Goal: Information Seeking & Learning: Understand process/instructions

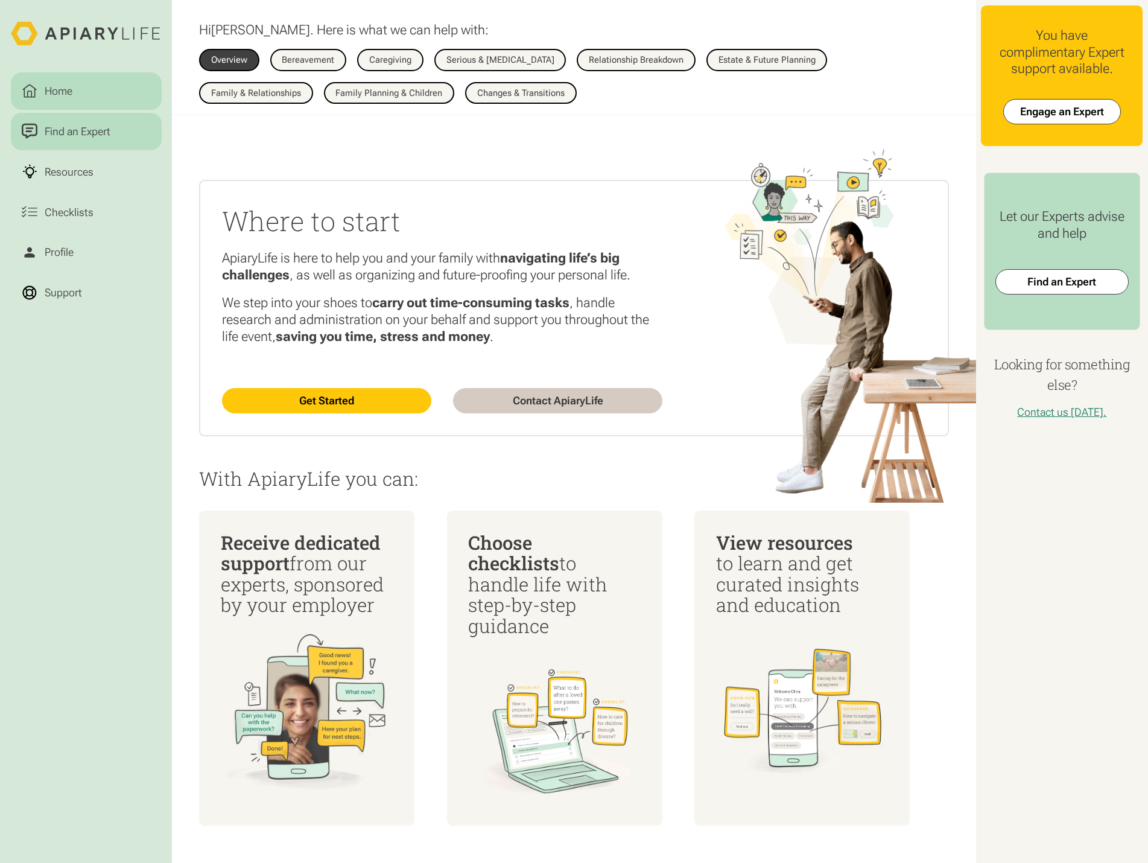
click at [93, 129] on div "Find an Expert" at bounding box center [77, 131] width 71 height 16
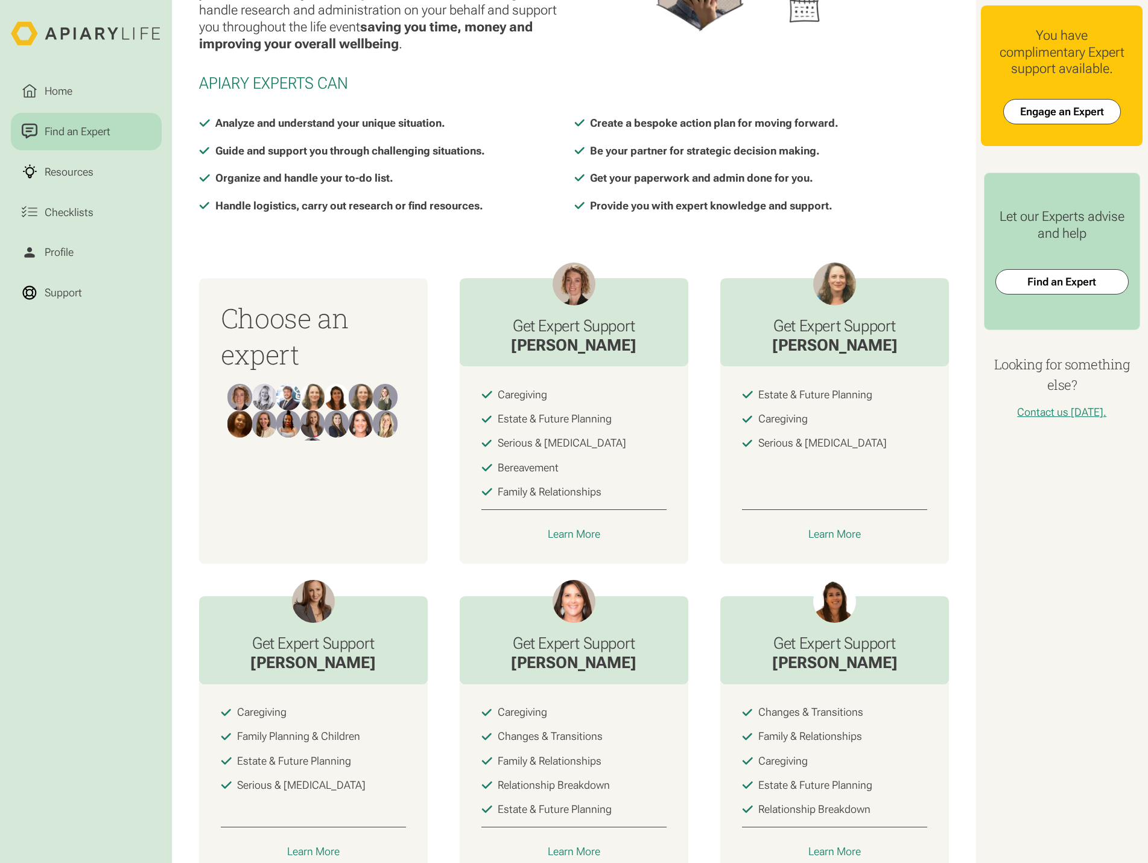
scroll to position [182, 0]
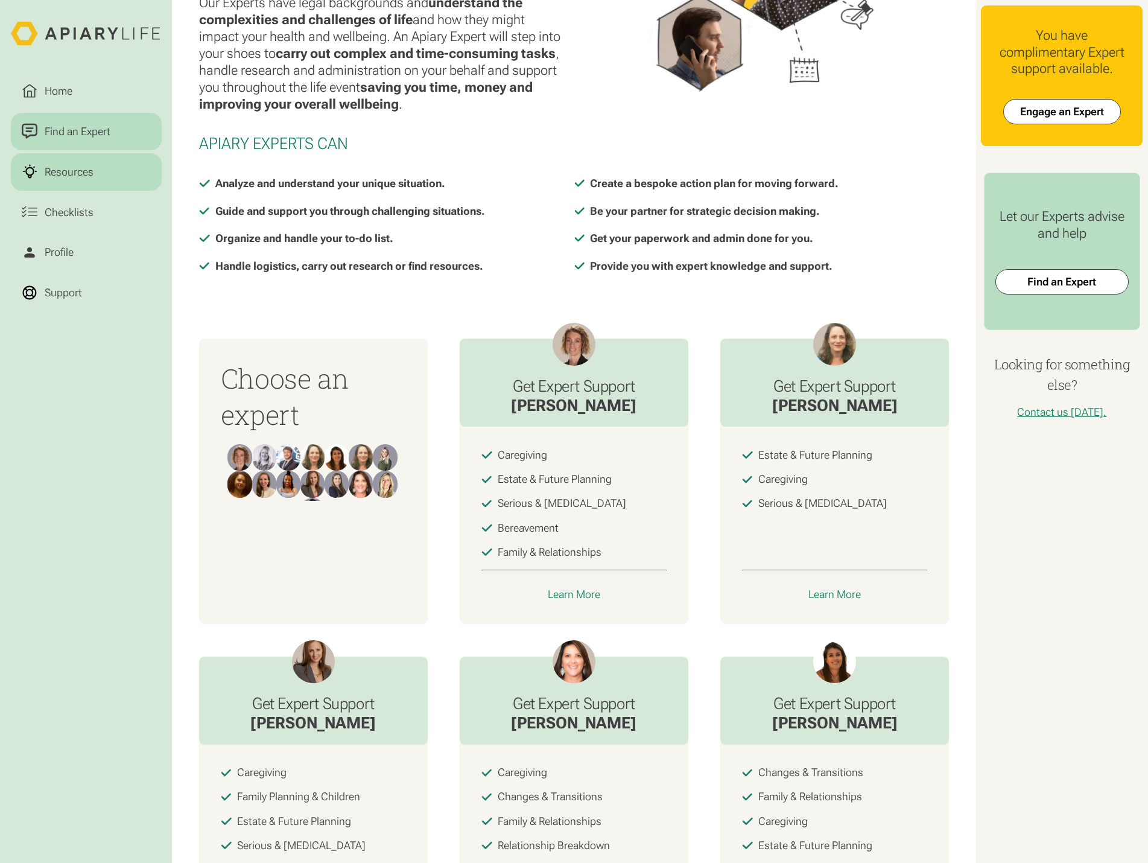
click at [110, 184] on link "Resources" at bounding box center [86, 171] width 151 height 37
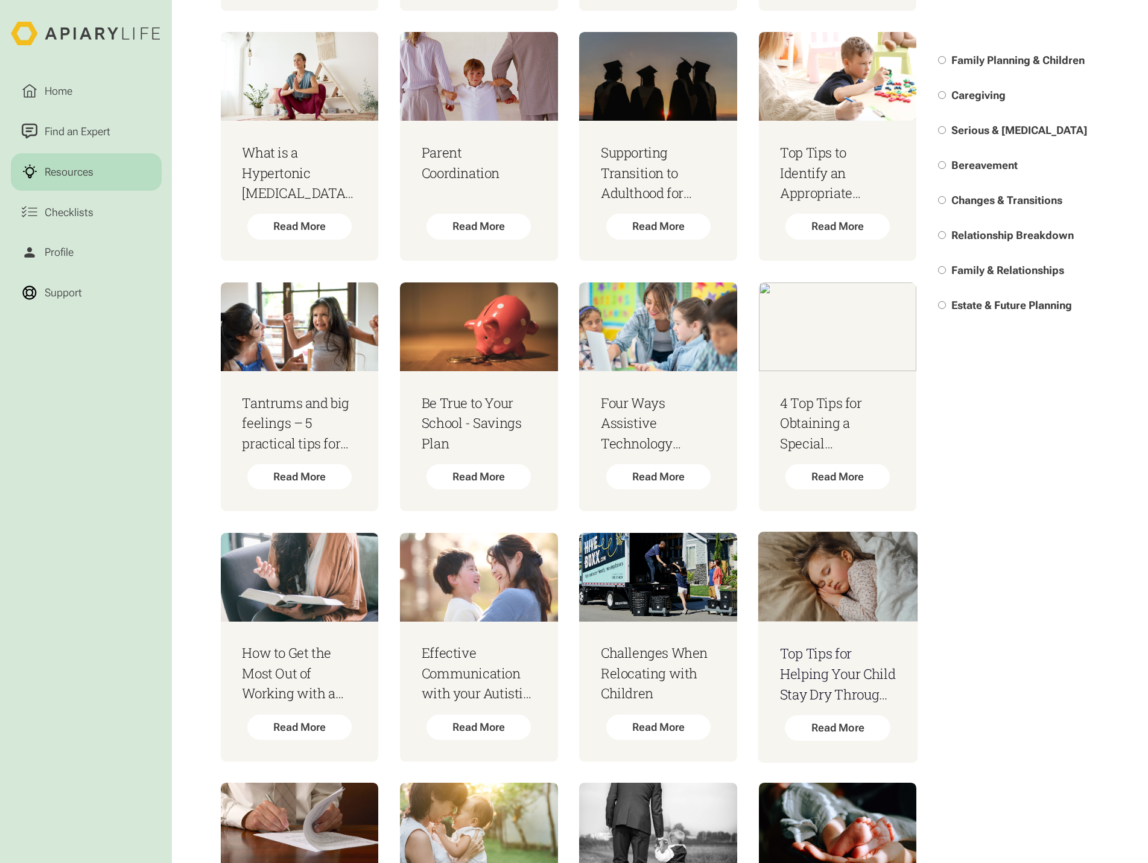
scroll to position [844, 0]
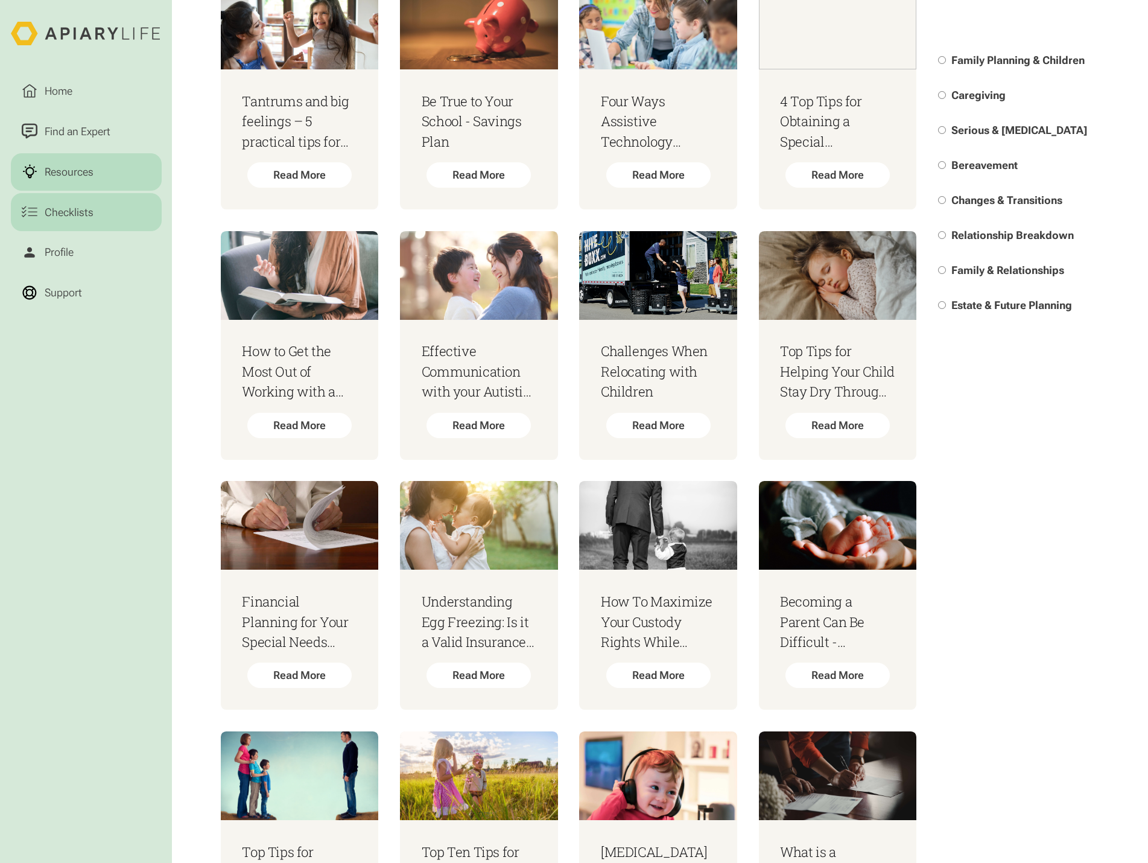
click at [49, 206] on div "Checklists" at bounding box center [69, 212] width 54 height 16
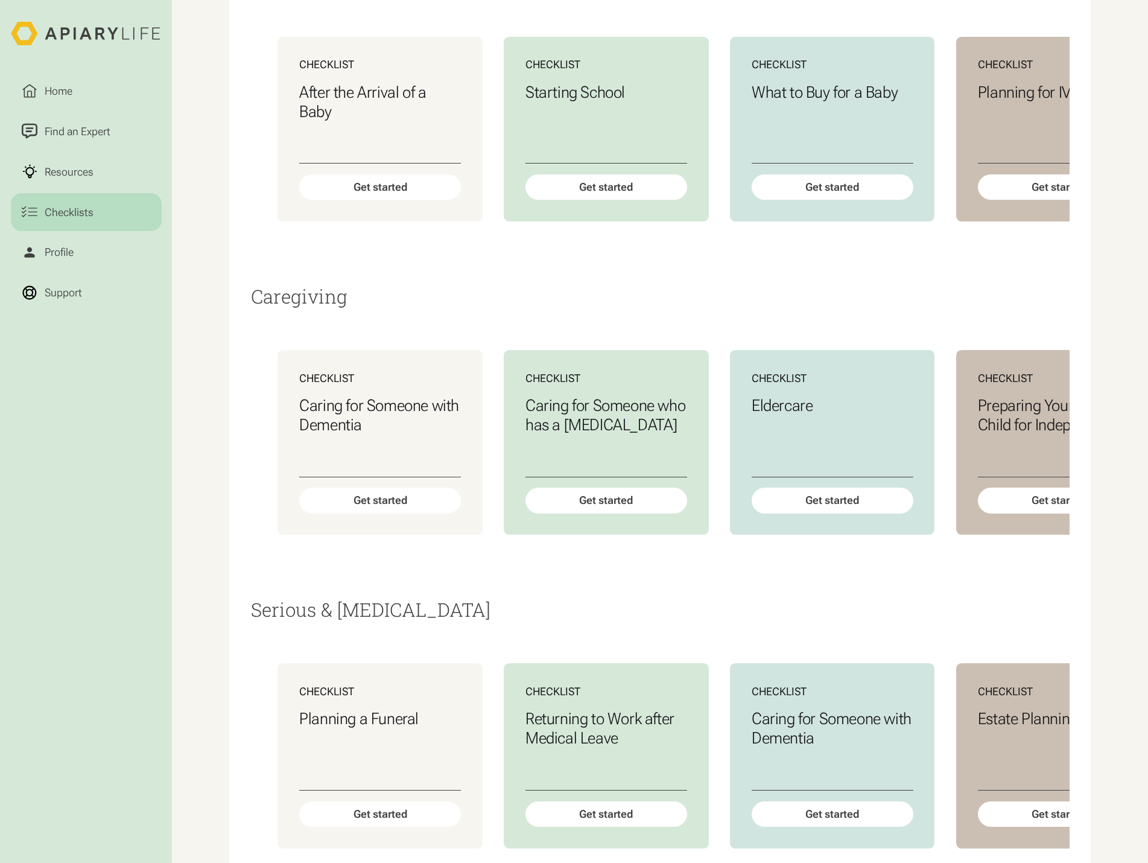
scroll to position [121, 0]
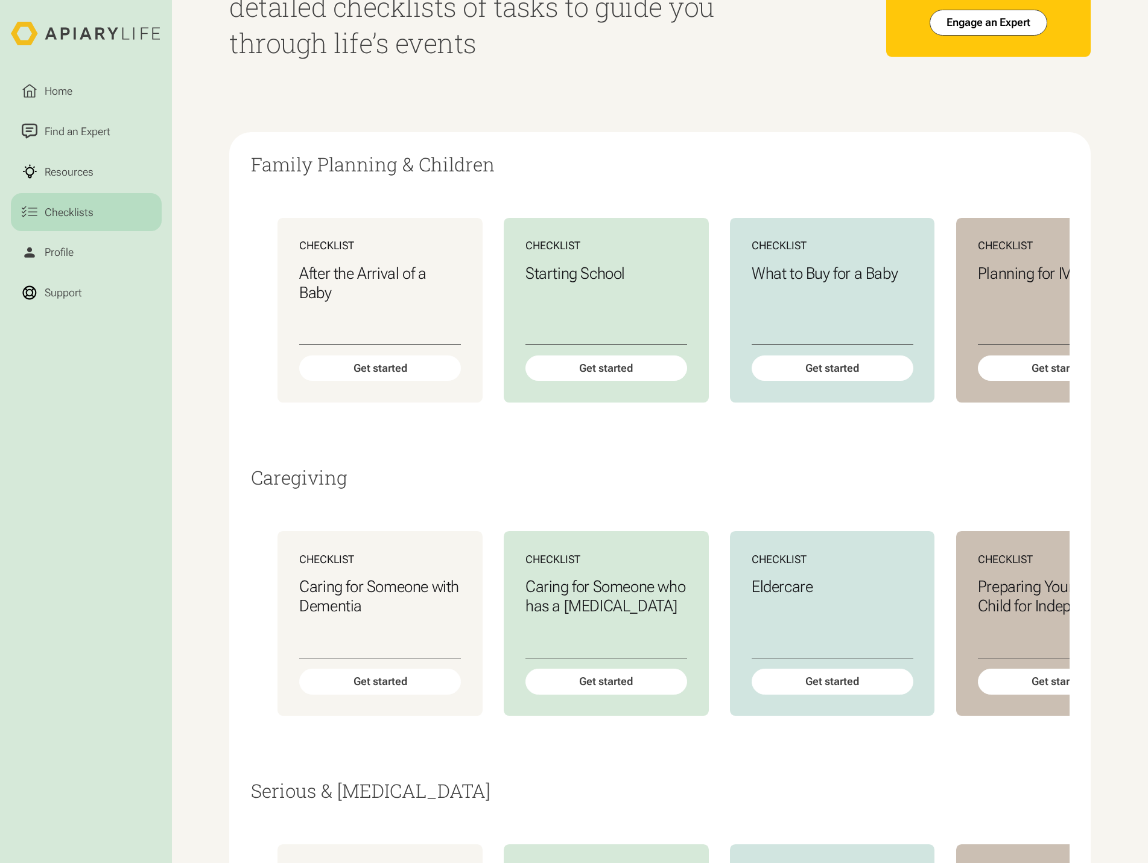
drag, startPoint x: 652, startPoint y: 785, endPoint x: 696, endPoint y: 790, distance: 44.3
click at [714, 780] on div "Caregiving Checklist Caring for Someone with Dementia Get started Checklist Car…" at bounding box center [660, 623] width 818 height 313
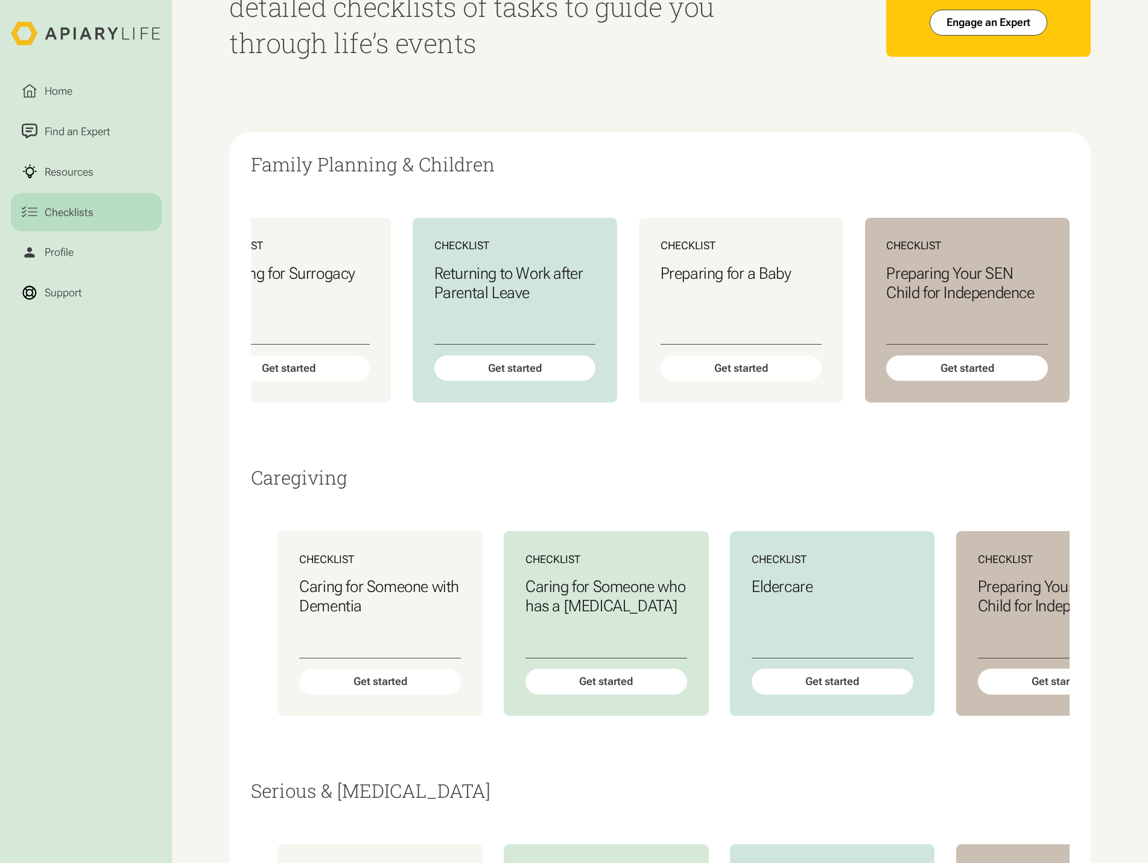
scroll to position [0, 867]
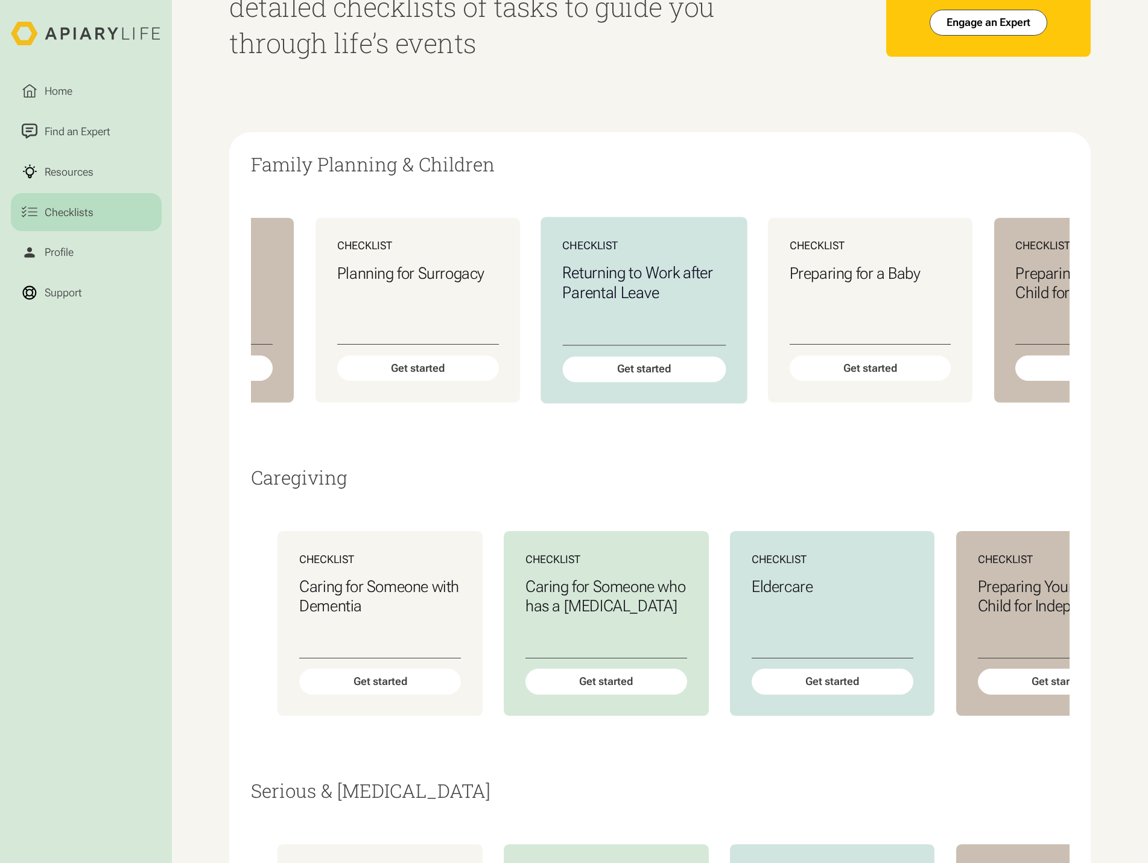
click at [664, 326] on div "Returning to Work after Parental Leave" at bounding box center [643, 304] width 163 height 82
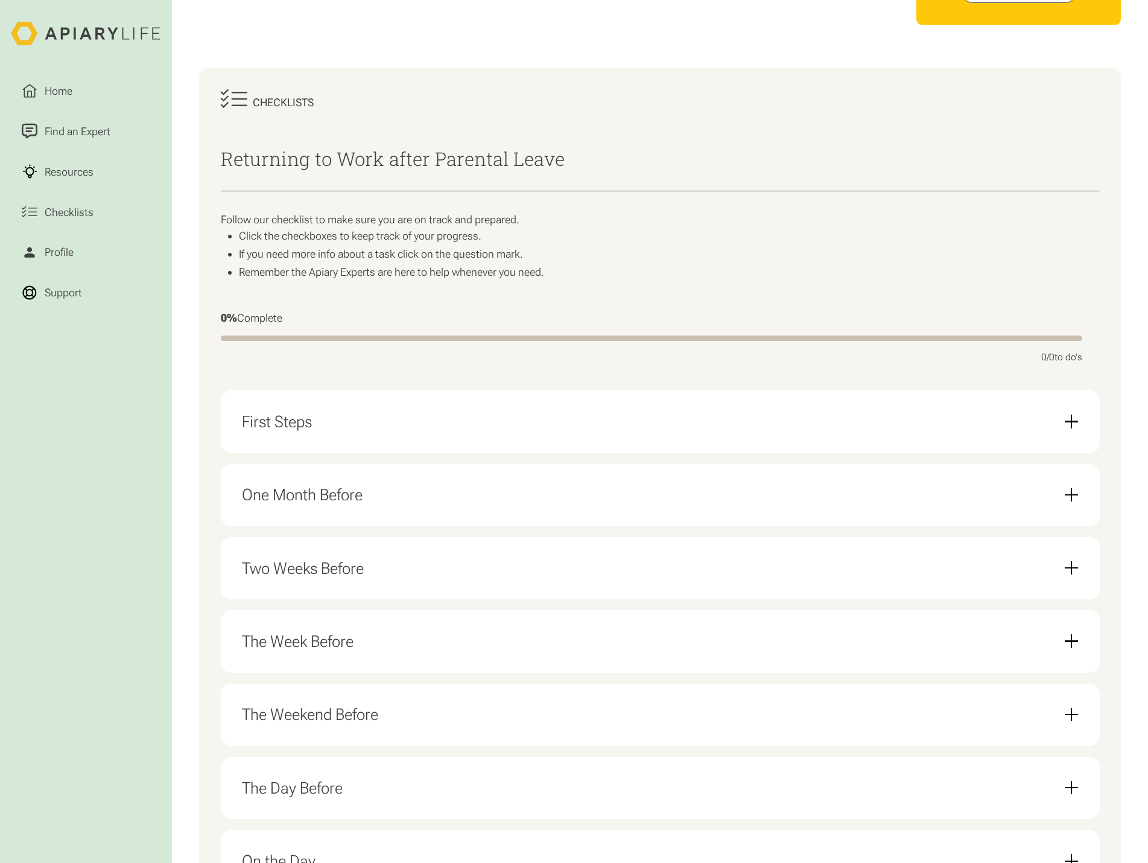
scroll to position [300, 0]
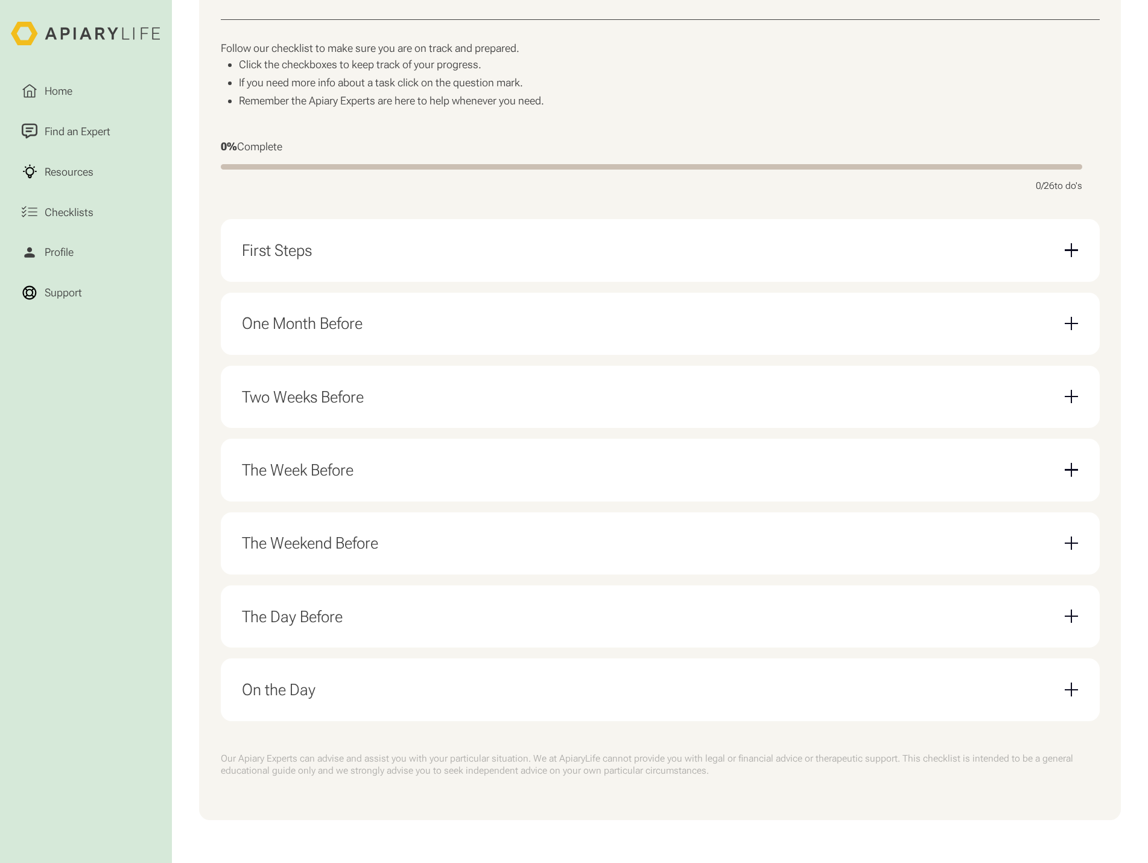
click at [458, 245] on div "First Steps" at bounding box center [660, 250] width 836 height 41
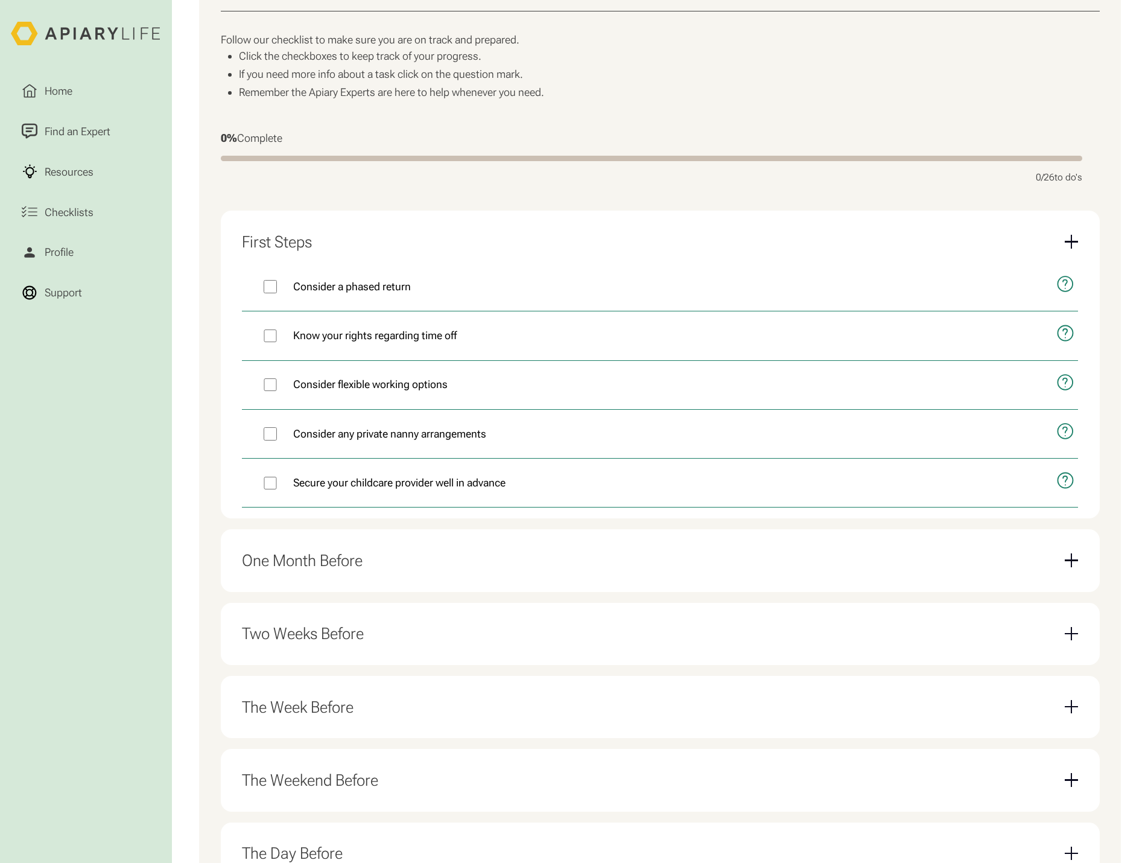
scroll to position [547, 0]
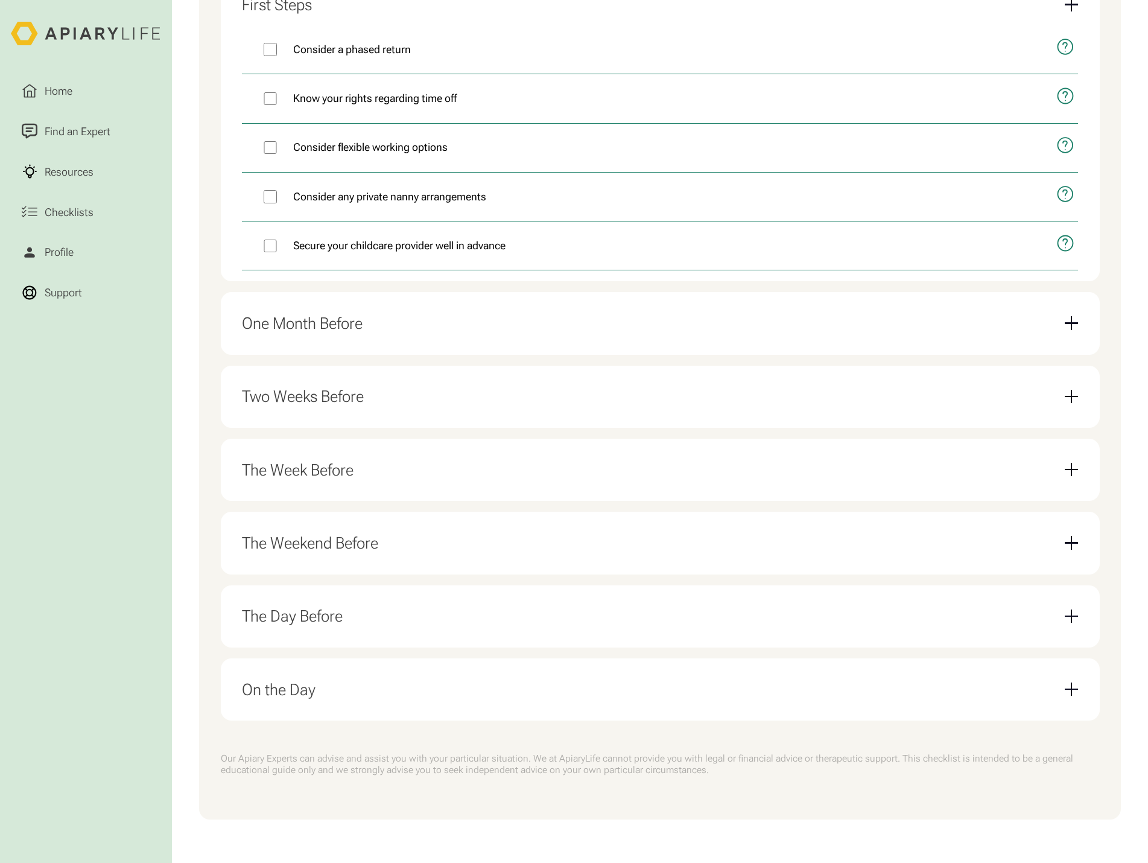
click at [441, 322] on div "One Month Before" at bounding box center [660, 323] width 836 height 41
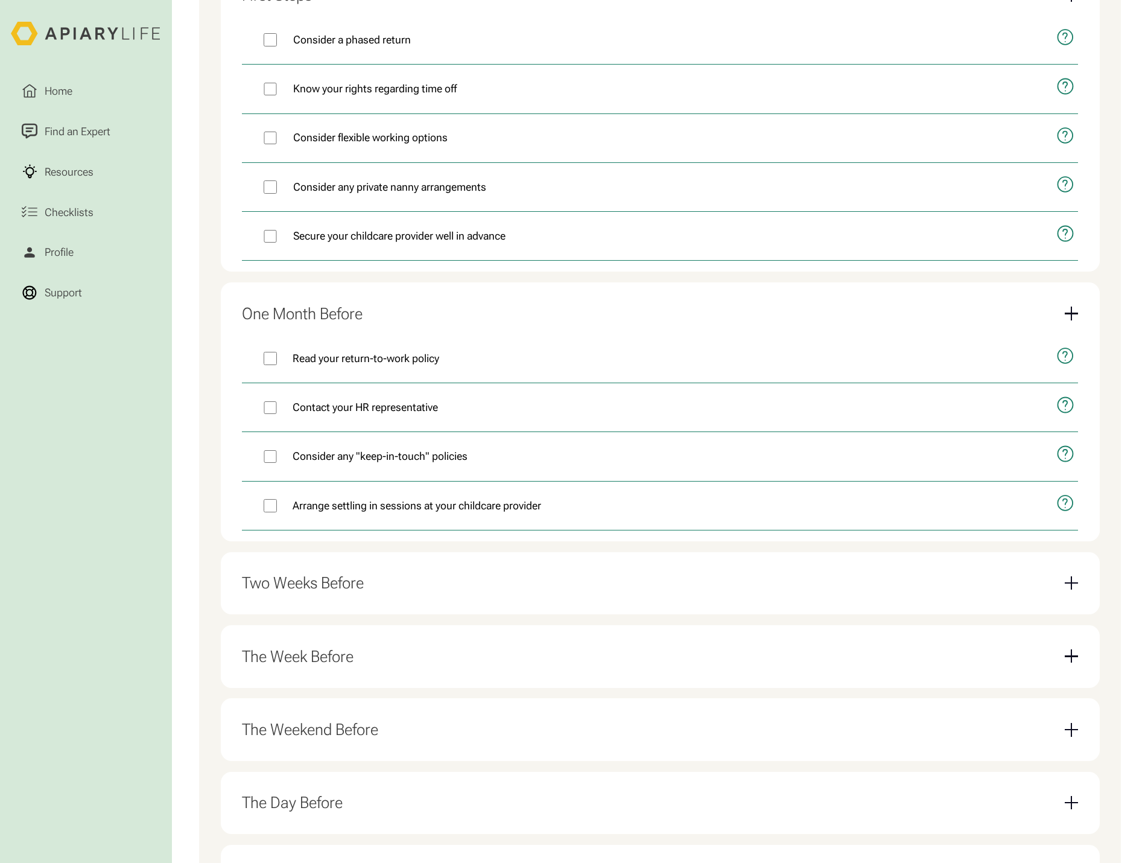
scroll to position [498, 0]
